Goal: Task Accomplishment & Management: Use online tool/utility

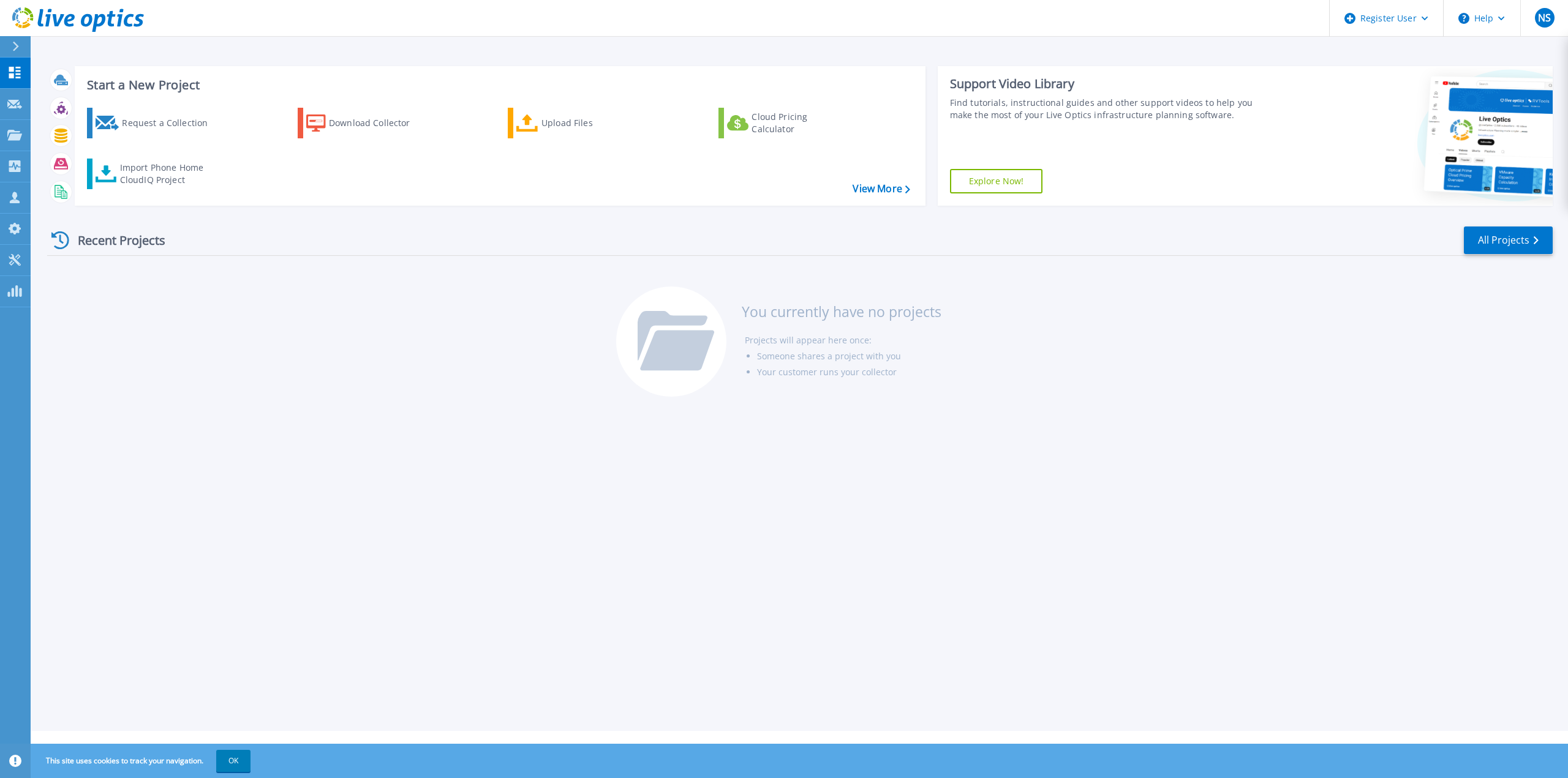
click at [290, 253] on div "Recent Projects All Projects" at bounding box center [800, 240] width 1506 height 30
click at [21, 52] on div at bounding box center [20, 46] width 20 height 20
click at [451, 336] on div "Recent Projects All Projects You currently have no projects Projects will appea…" at bounding box center [800, 312] width 1506 height 194
click at [190, 172] on div "Import Phone Home CloudIQ Project" at bounding box center [167, 174] width 95 height 25
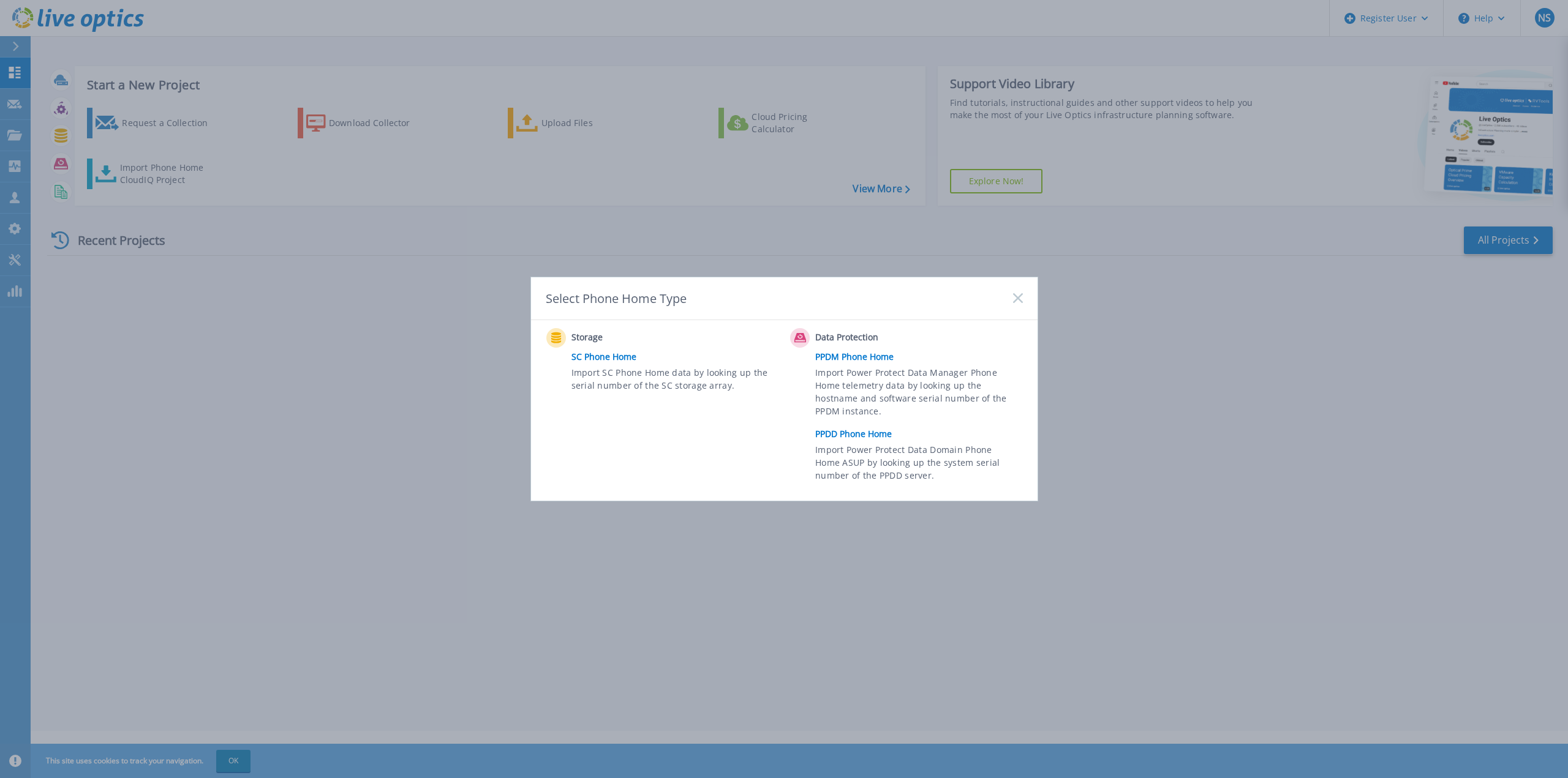
click at [858, 432] on link "PPDD Phone Home" at bounding box center [922, 434] width 213 height 19
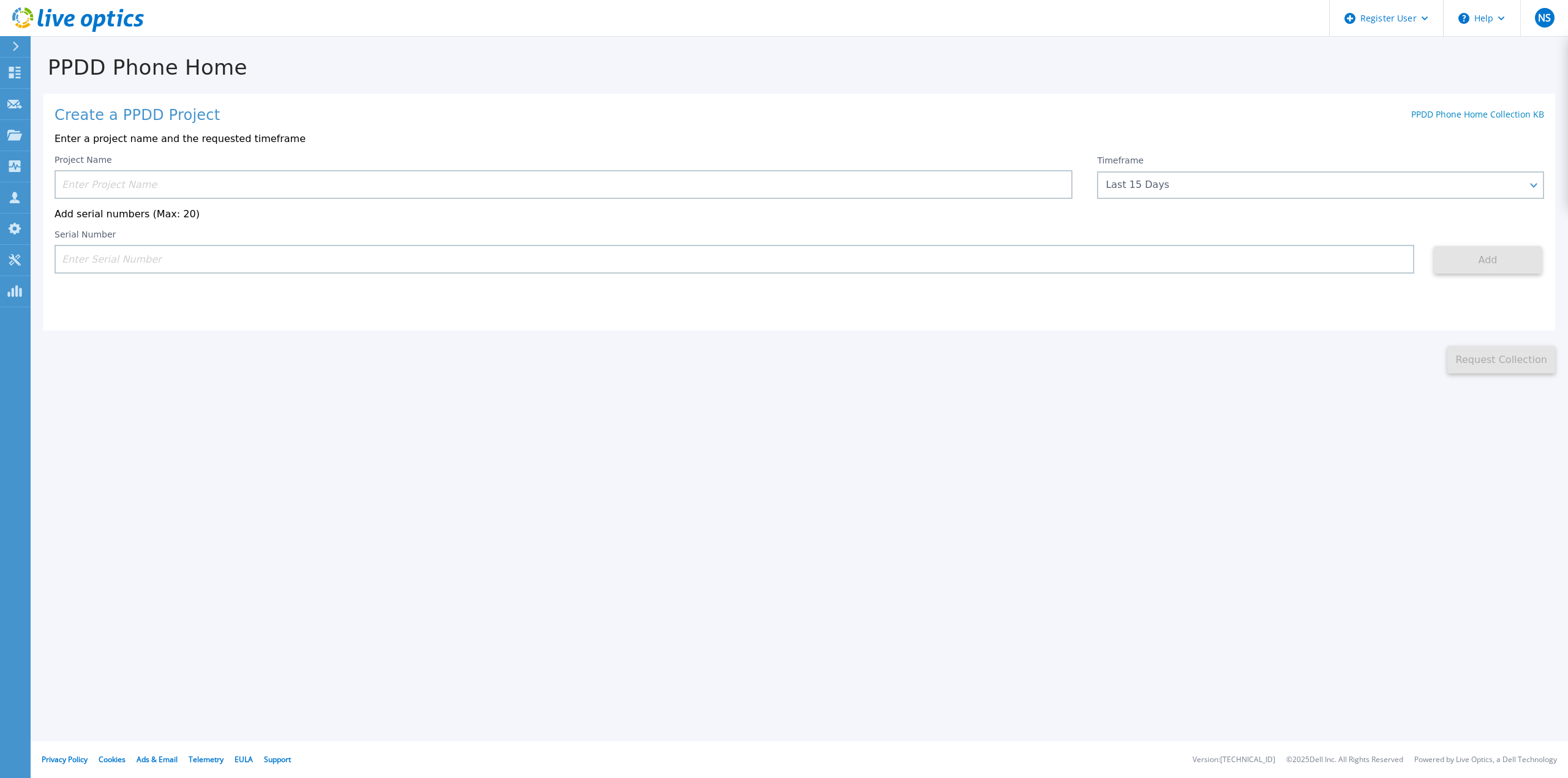
click at [302, 182] on input at bounding box center [563, 184] width 1018 height 28
click at [170, 186] on input at bounding box center [563, 184] width 1018 height 28
paste input "TruStage"
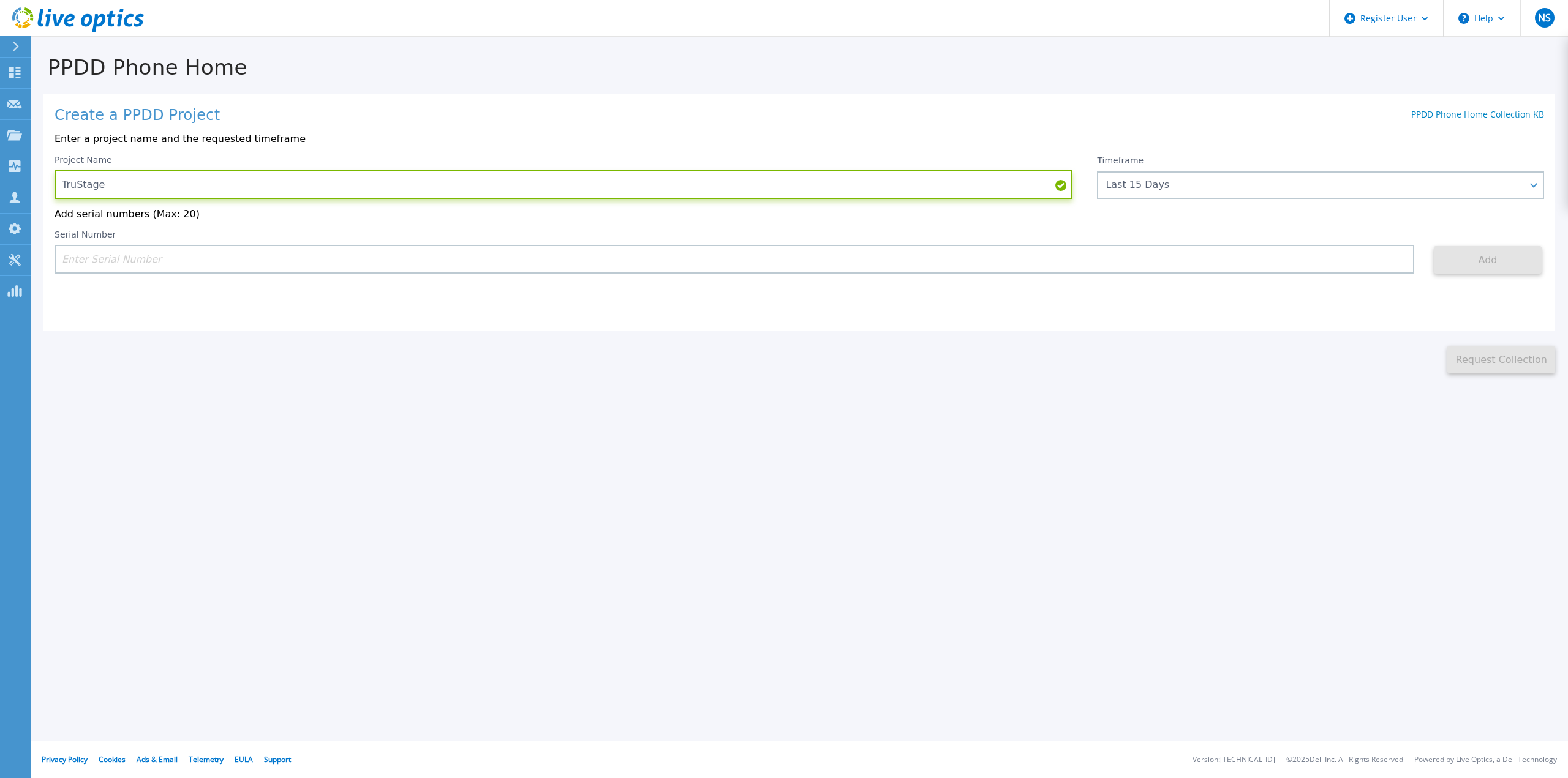
type input "TruStage"
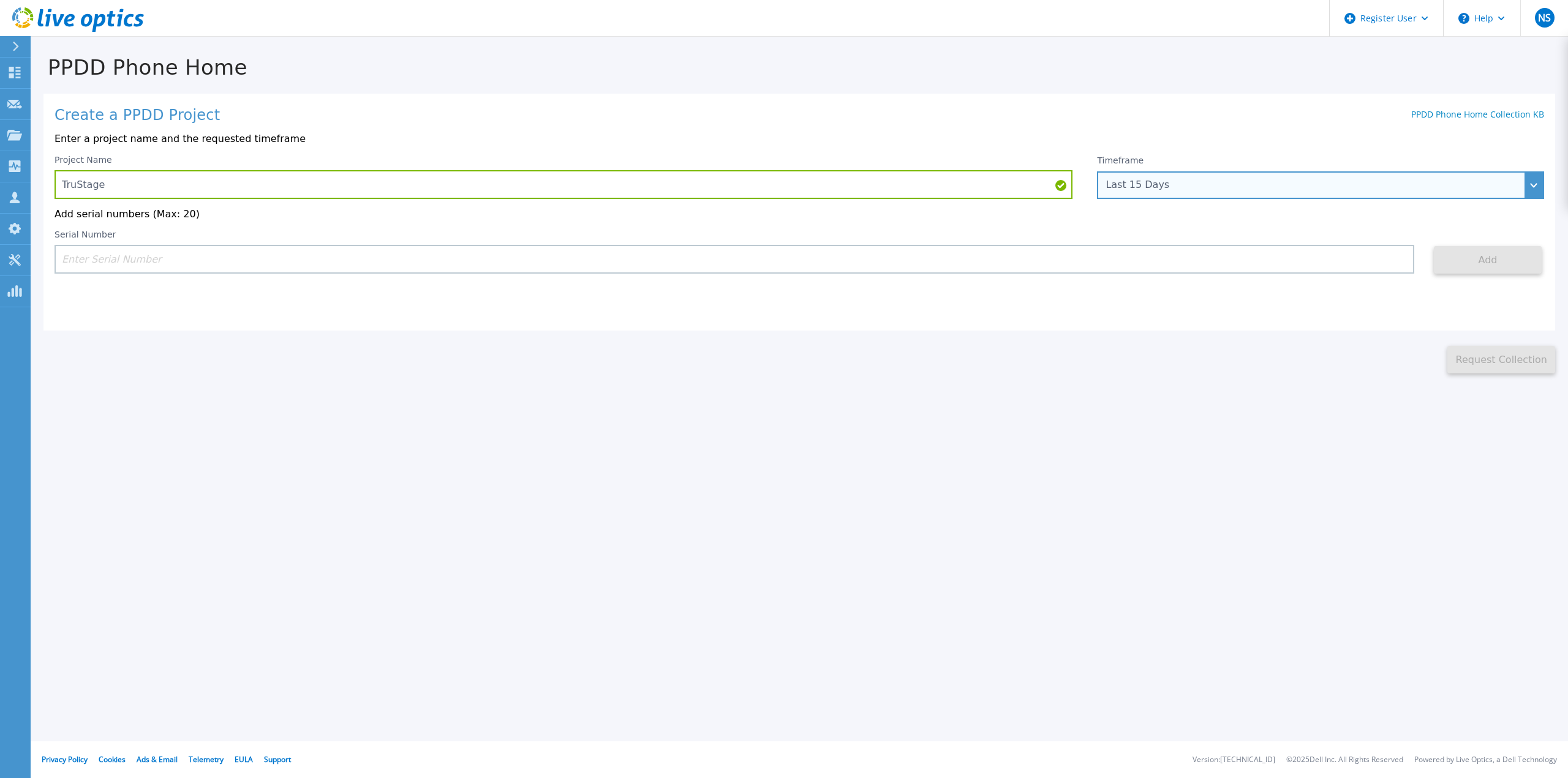
click at [1166, 186] on div "Last 15 Days" at bounding box center [1314, 185] width 416 height 11
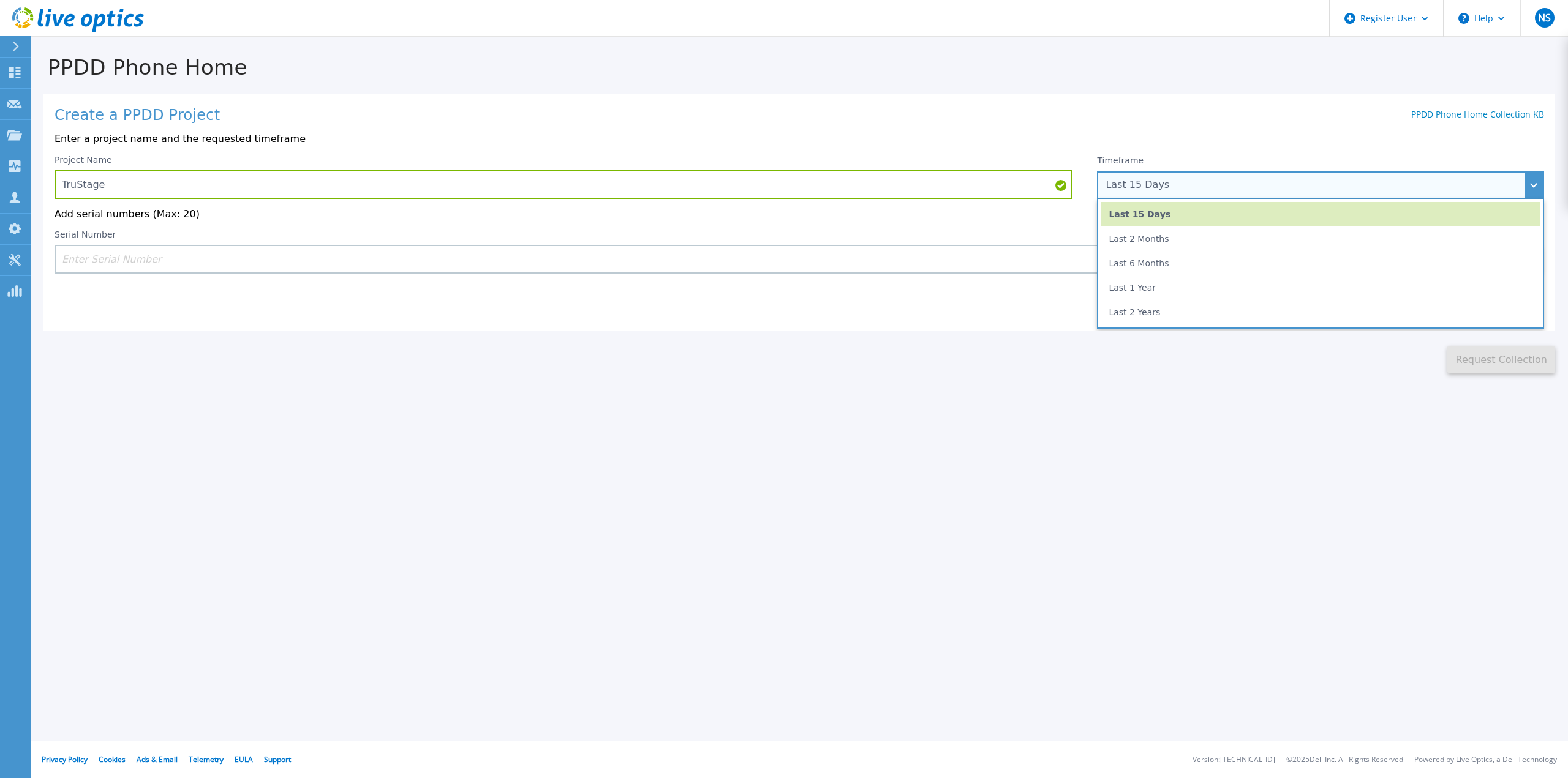
click at [1138, 288] on li "Last 1 Year" at bounding box center [1320, 288] width 438 height 25
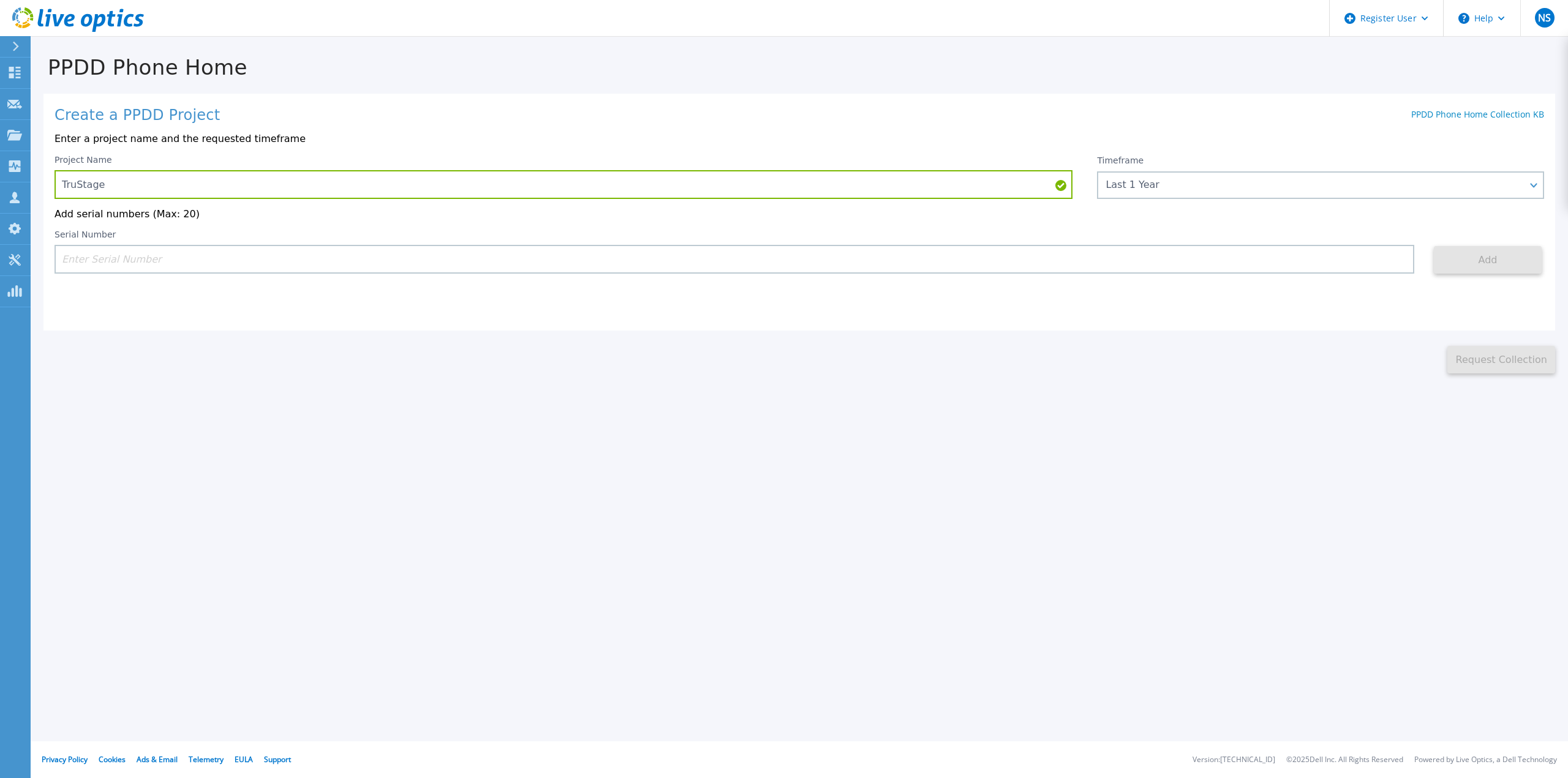
click at [1076, 264] on input at bounding box center [734, 259] width 1360 height 28
click at [630, 271] on input at bounding box center [734, 259] width 1360 height 28
click at [616, 262] on input at bounding box center [734, 259] width 1360 height 28
paste input "APM01205100104"
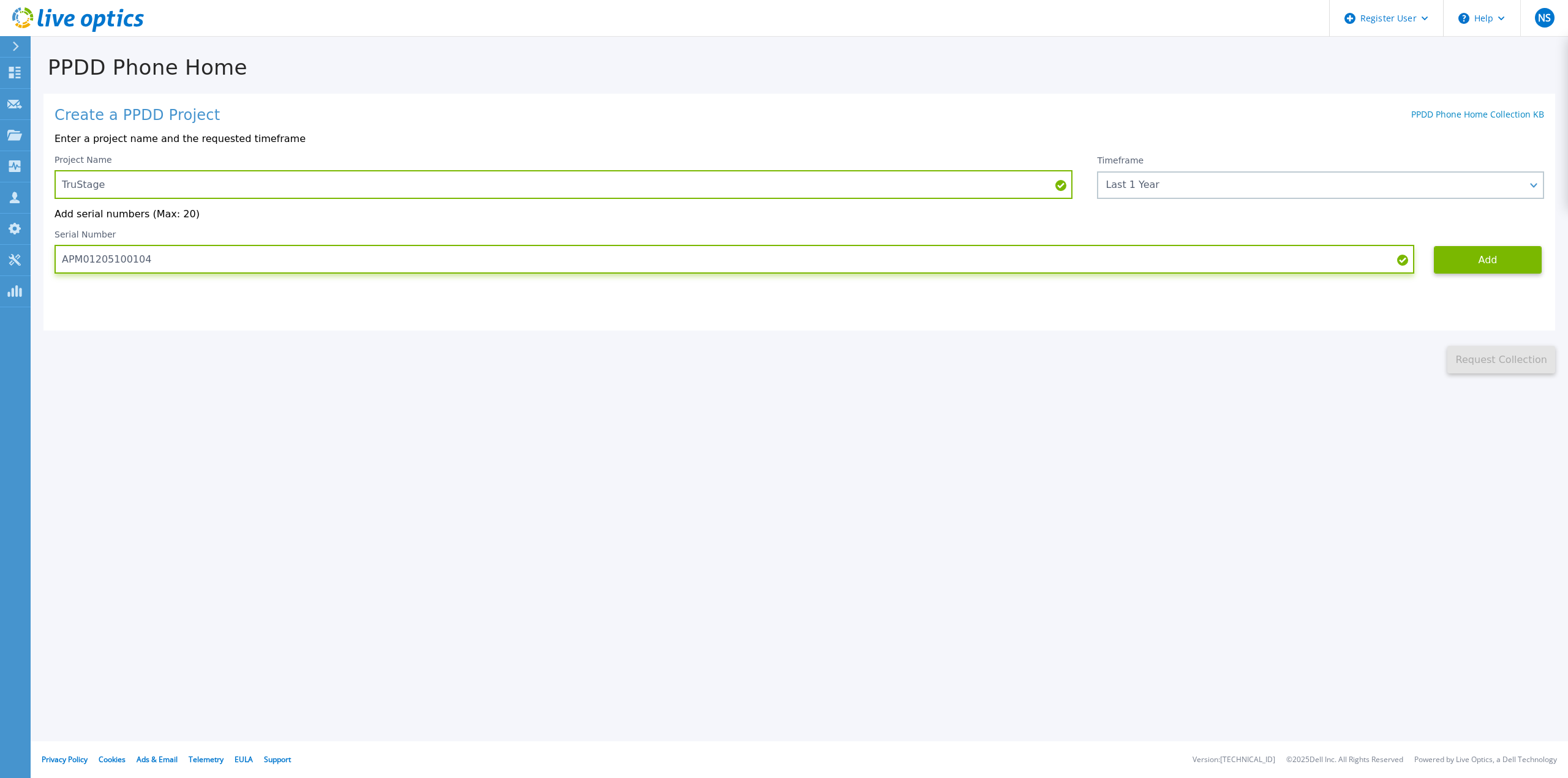
type input "APM01205100104"
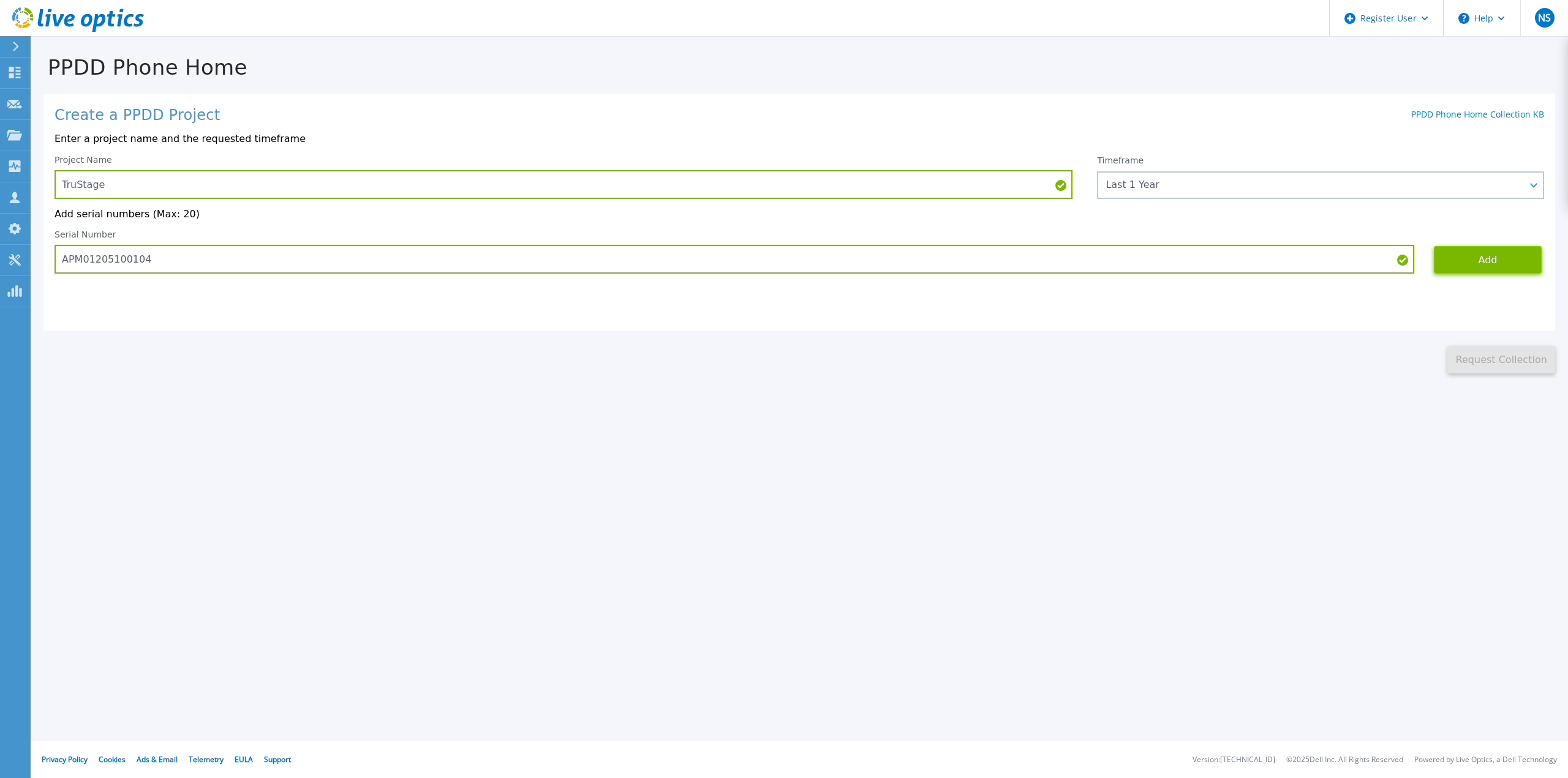
click at [1499, 267] on button "Add" at bounding box center [1487, 260] width 108 height 28
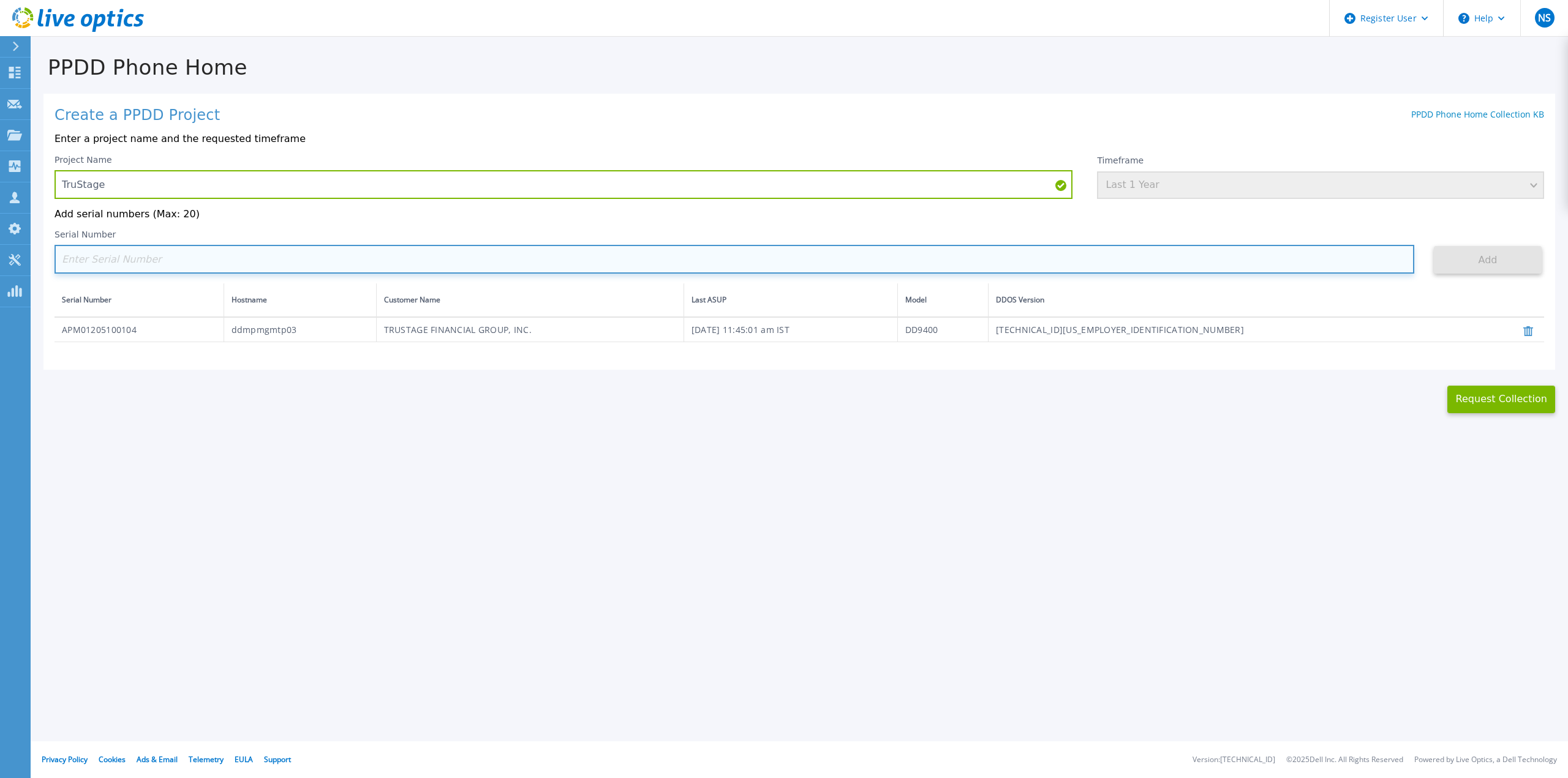
click at [301, 263] on input at bounding box center [734, 259] width 1360 height 28
paste input "APM01205110877"
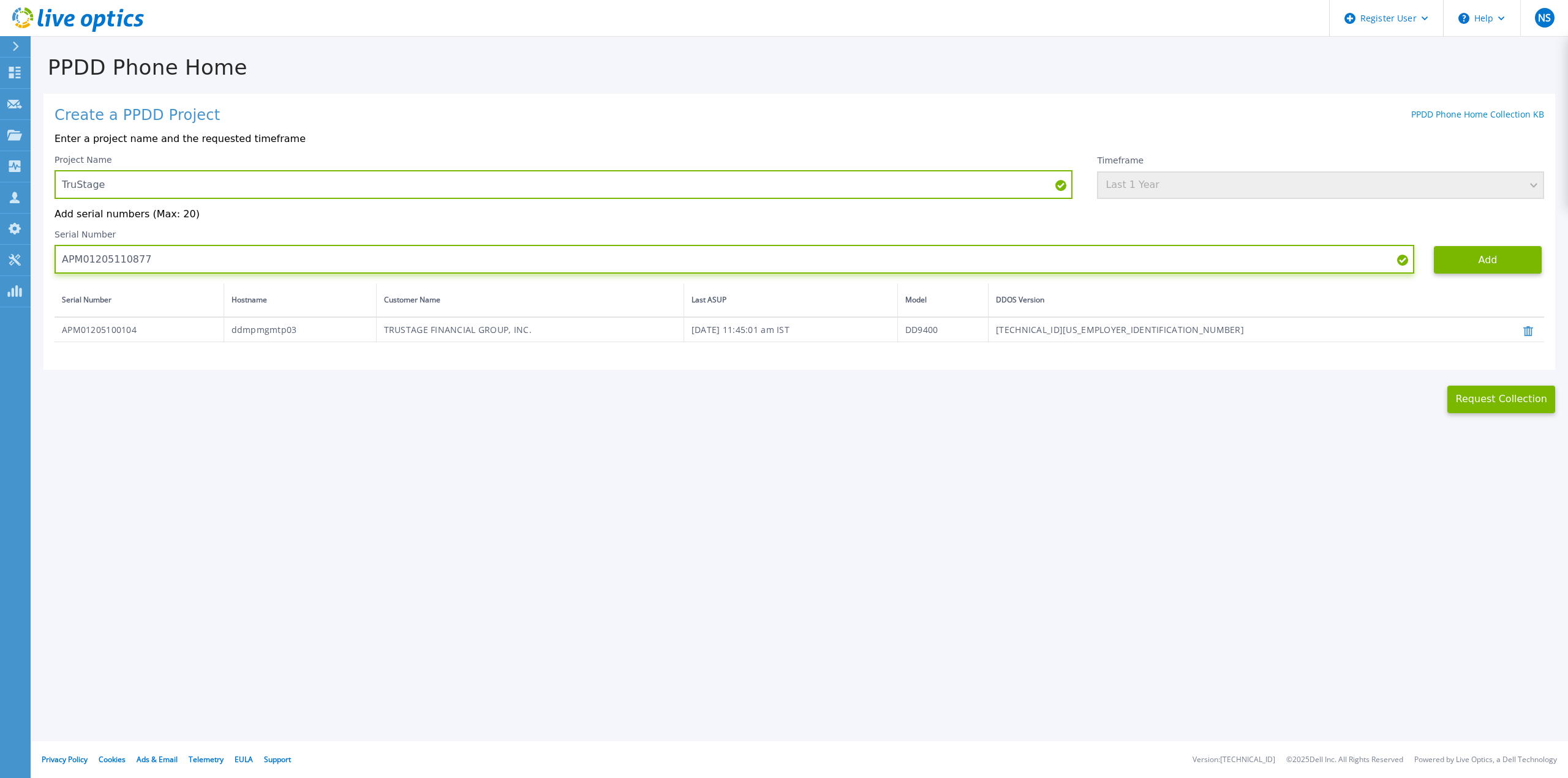
type input "APM01205110877"
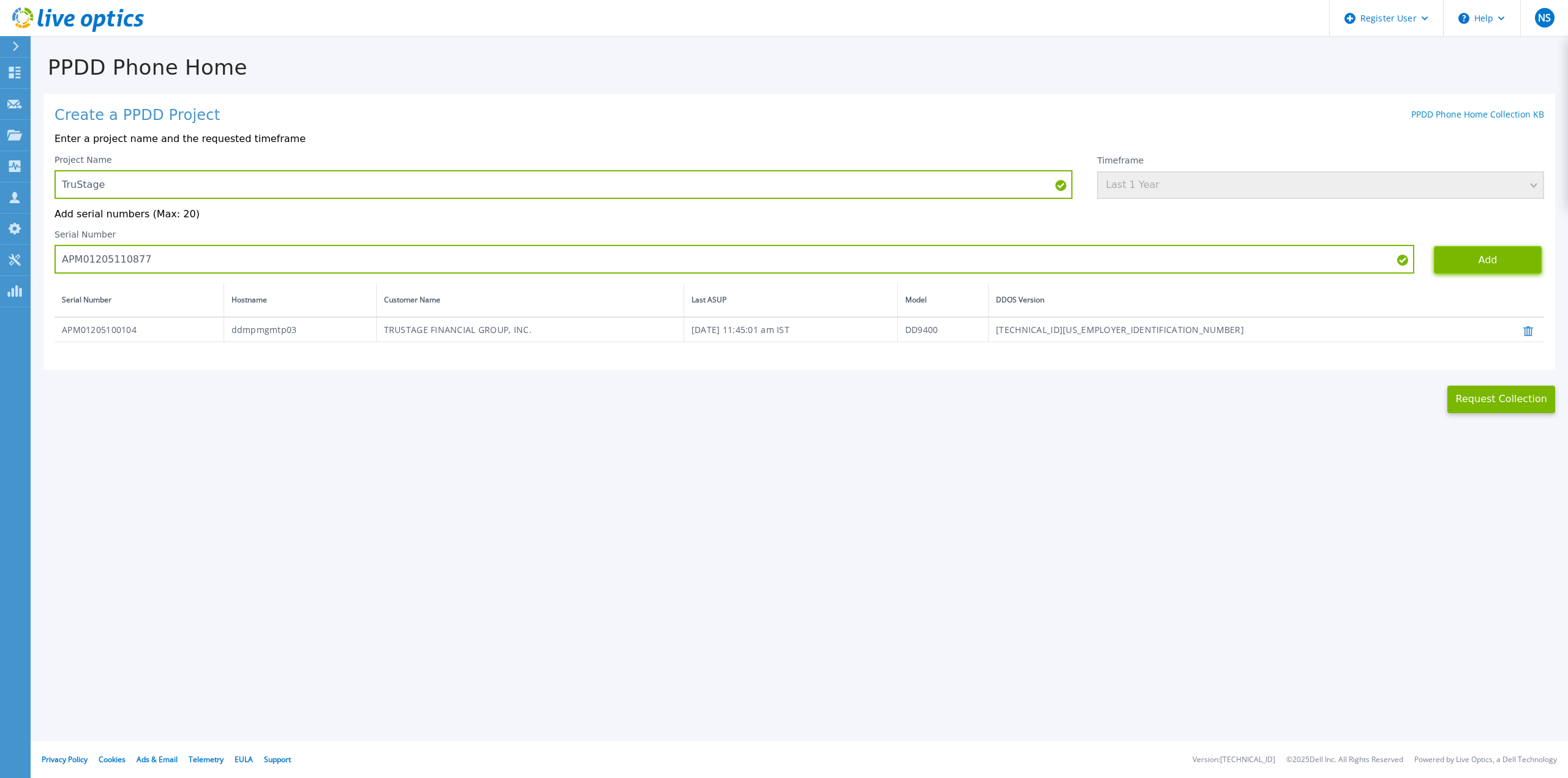
click at [1479, 261] on button "Add" at bounding box center [1487, 260] width 108 height 28
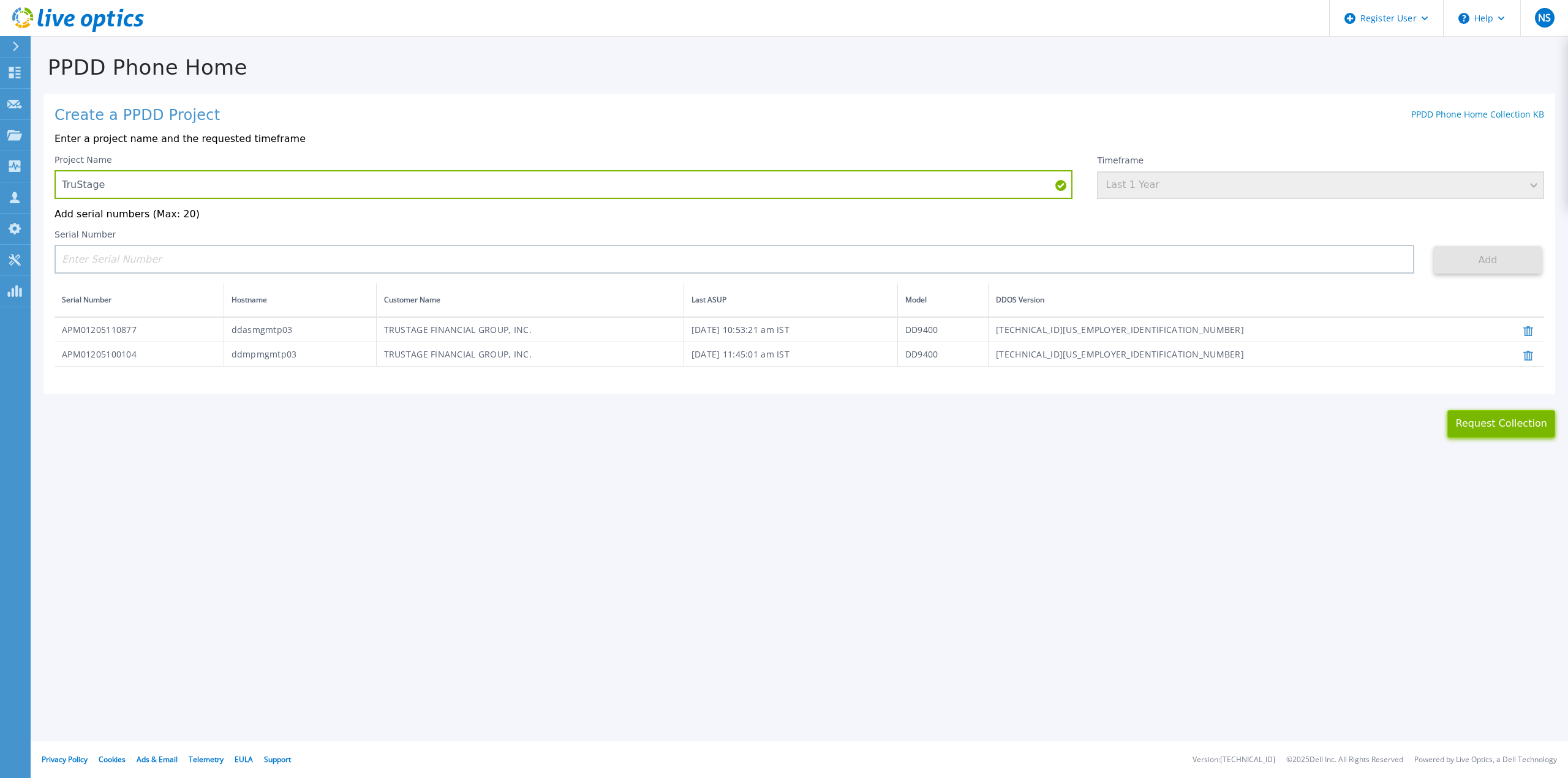
click at [1487, 426] on button "Request Collection" at bounding box center [1500, 423] width 108 height 28
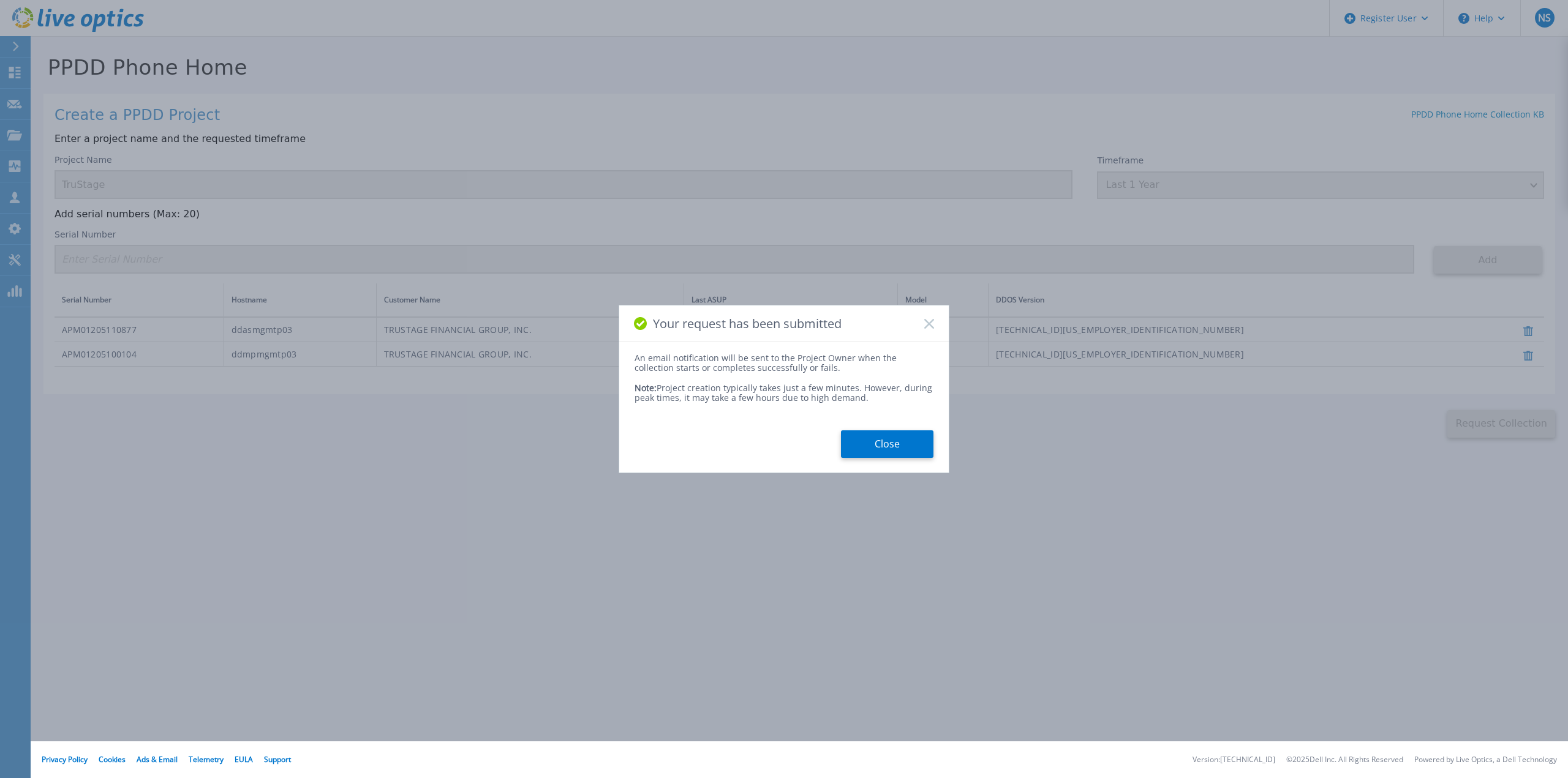
click at [890, 432] on button "Close" at bounding box center [888, 444] width 92 height 28
